Goal: Contribute content: Contribute content

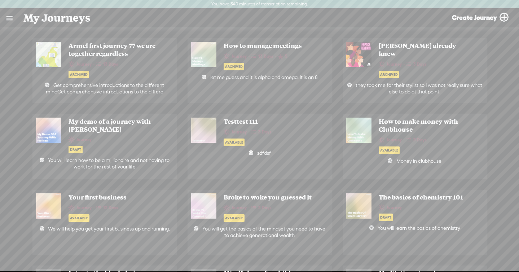
click at [9, 20] on link at bounding box center [9, 18] width 19 height 19
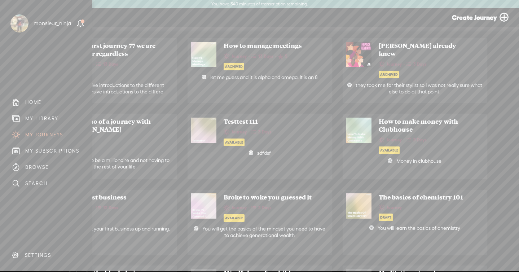
click at [43, 119] on div "MY LIBRARY" at bounding box center [41, 118] width 33 height 6
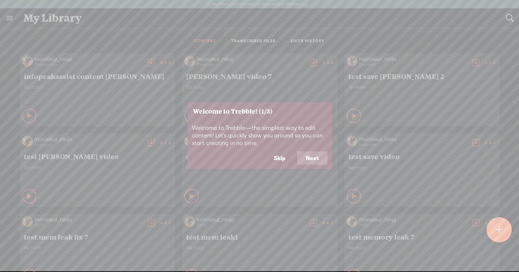
click at [276, 159] on button "Skip" at bounding box center [279, 158] width 29 height 14
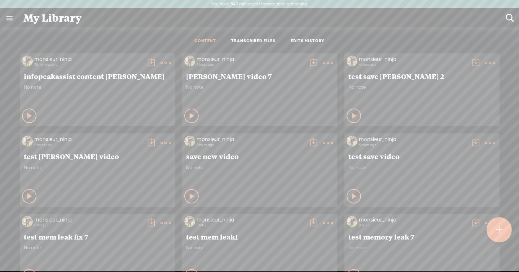
click at [164, 64] on t at bounding box center [166, 63] width 10 height 10
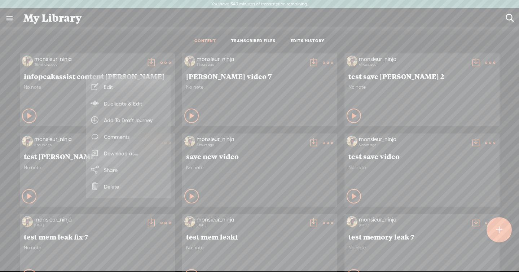
click at [146, 84] on link "Edit" at bounding box center [128, 87] width 78 height 17
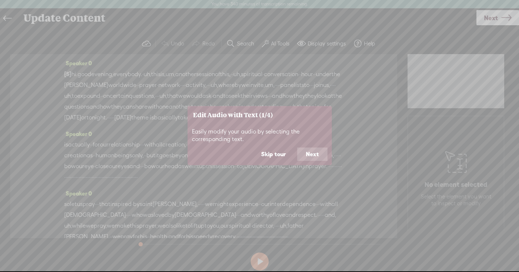
click at [271, 148] on button "Skip tour" at bounding box center [273, 155] width 42 height 14
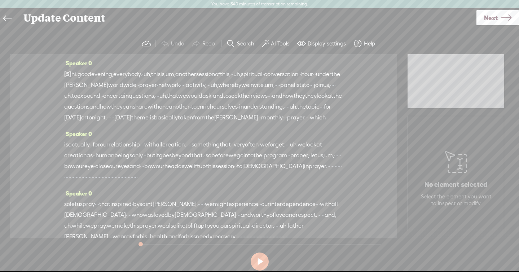
click at [491, 22] on span "Next" at bounding box center [491, 18] width 14 height 18
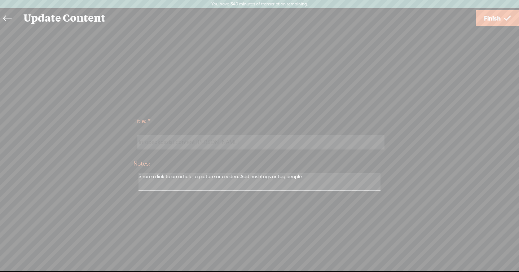
click at [220, 144] on input "infopeakassist content adrian" at bounding box center [260, 142] width 247 height 14
click at [196, 143] on input "infopeakassist content adrian" at bounding box center [260, 142] width 247 height 14
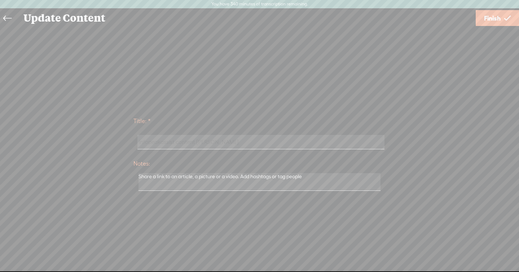
type input "infopeakassist content adrian 3"
click at [490, 19] on span "Finish" at bounding box center [492, 18] width 17 height 18
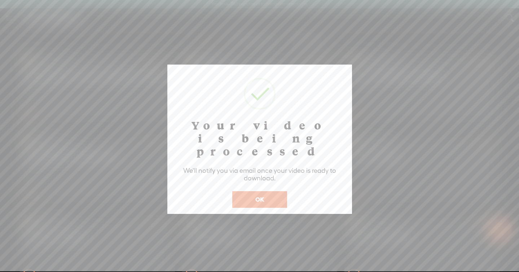
scroll to position [0, 0]
click at [261, 191] on button "OK" at bounding box center [259, 199] width 55 height 17
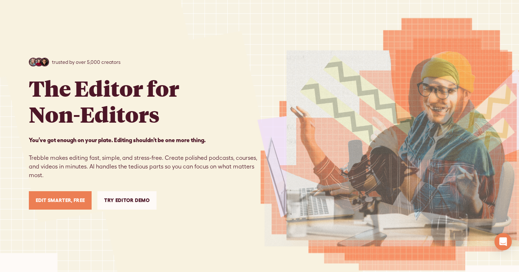
scroll to position [38, 0]
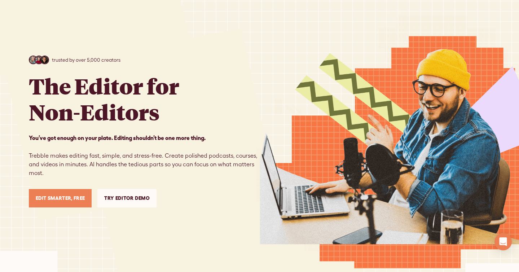
click at [129, 192] on link "Try Editor Demo" at bounding box center [126, 198] width 59 height 18
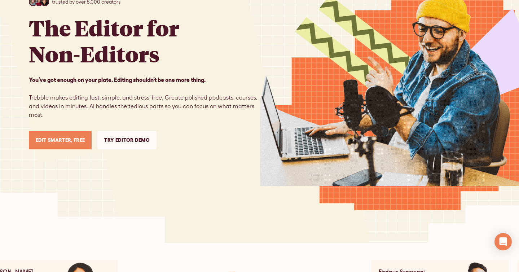
scroll to position [0, 0]
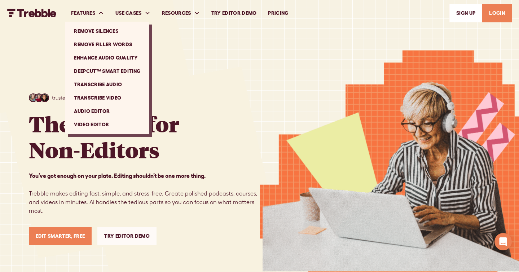
click at [97, 31] on link "Remove Silences" at bounding box center [107, 31] width 78 height 13
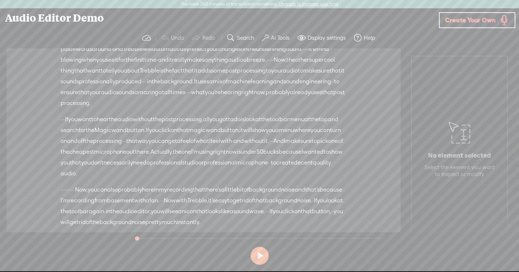
scroll to position [173, 0]
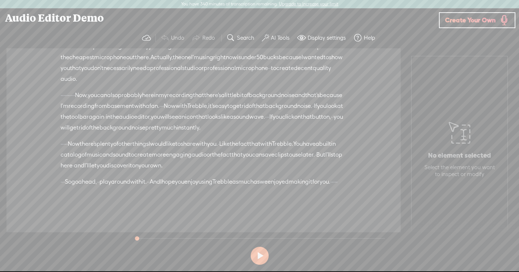
click at [97, 101] on span "you" at bounding box center [92, 95] width 9 height 11
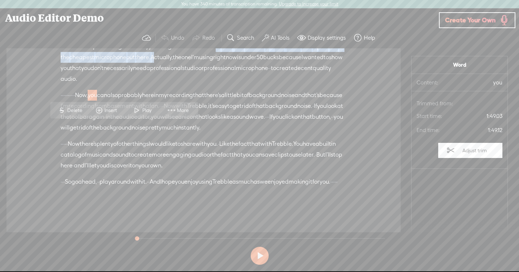
drag, startPoint x: 135, startPoint y: 82, endPoint x: 154, endPoint y: 92, distance: 21.9
click at [154, 84] on div "· · · If you want to hear the audio without the post processing, · all you gott…" at bounding box center [204, 51] width 286 height 65
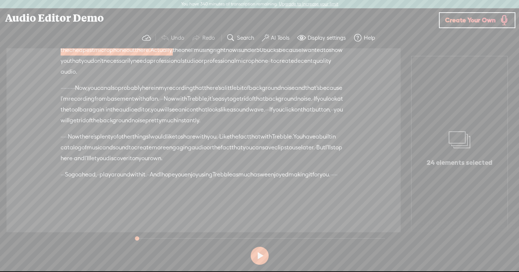
scroll to position [0, 0]
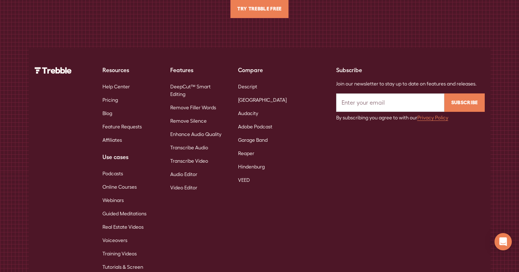
scroll to position [2645, 0]
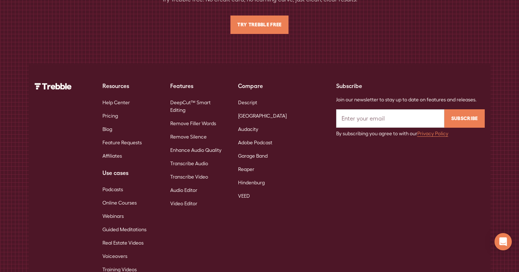
click at [188, 96] on link "DeepCut™ Smart Editing" at bounding box center [198, 106] width 56 height 21
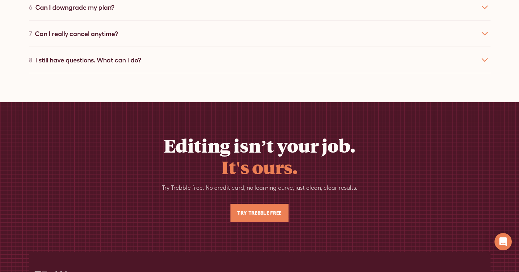
scroll to position [4849, 0]
